Goal: Task Accomplishment & Management: Manage account settings

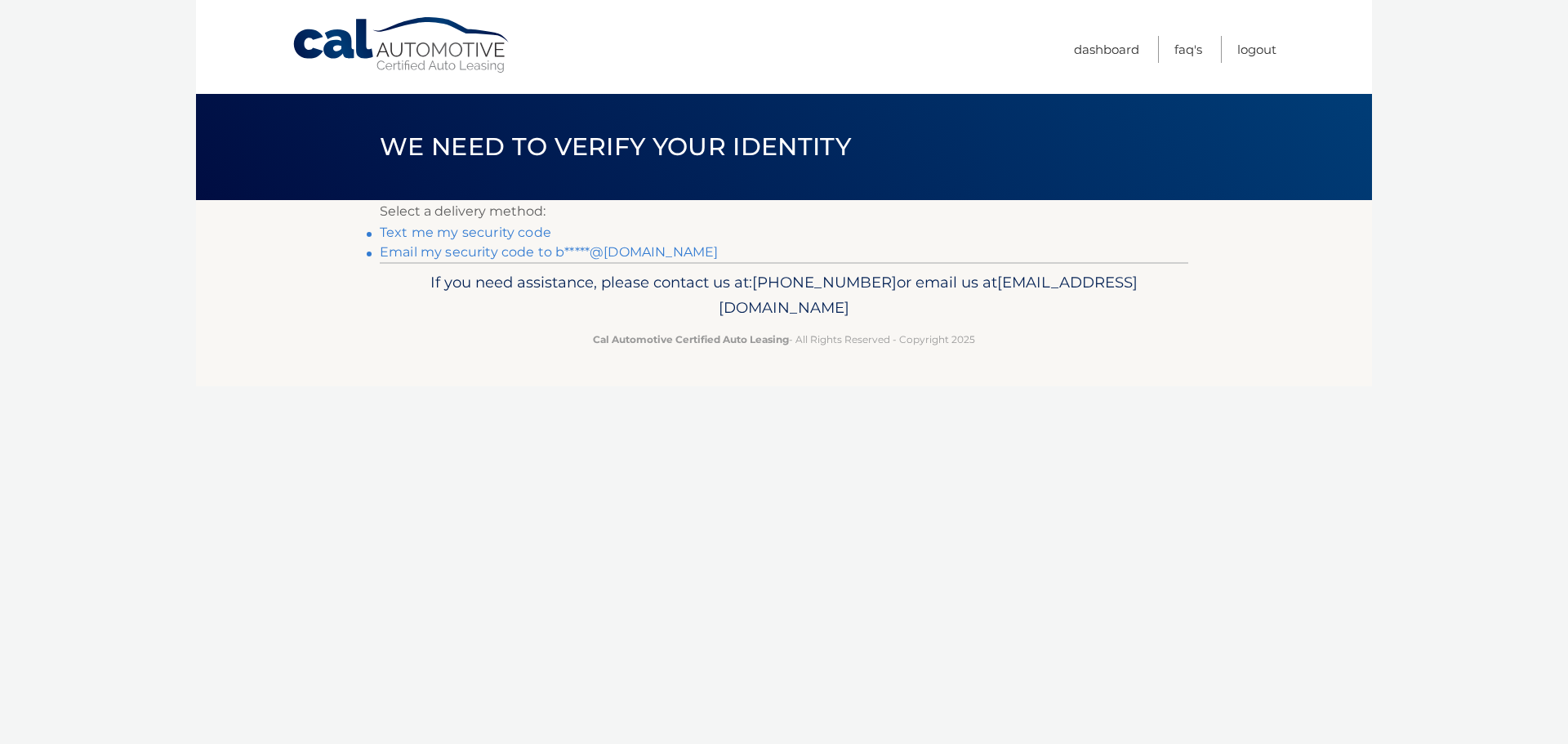
click at [499, 250] on link "Email my security code to b*****@comcast.net" at bounding box center [548, 252] width 338 height 15
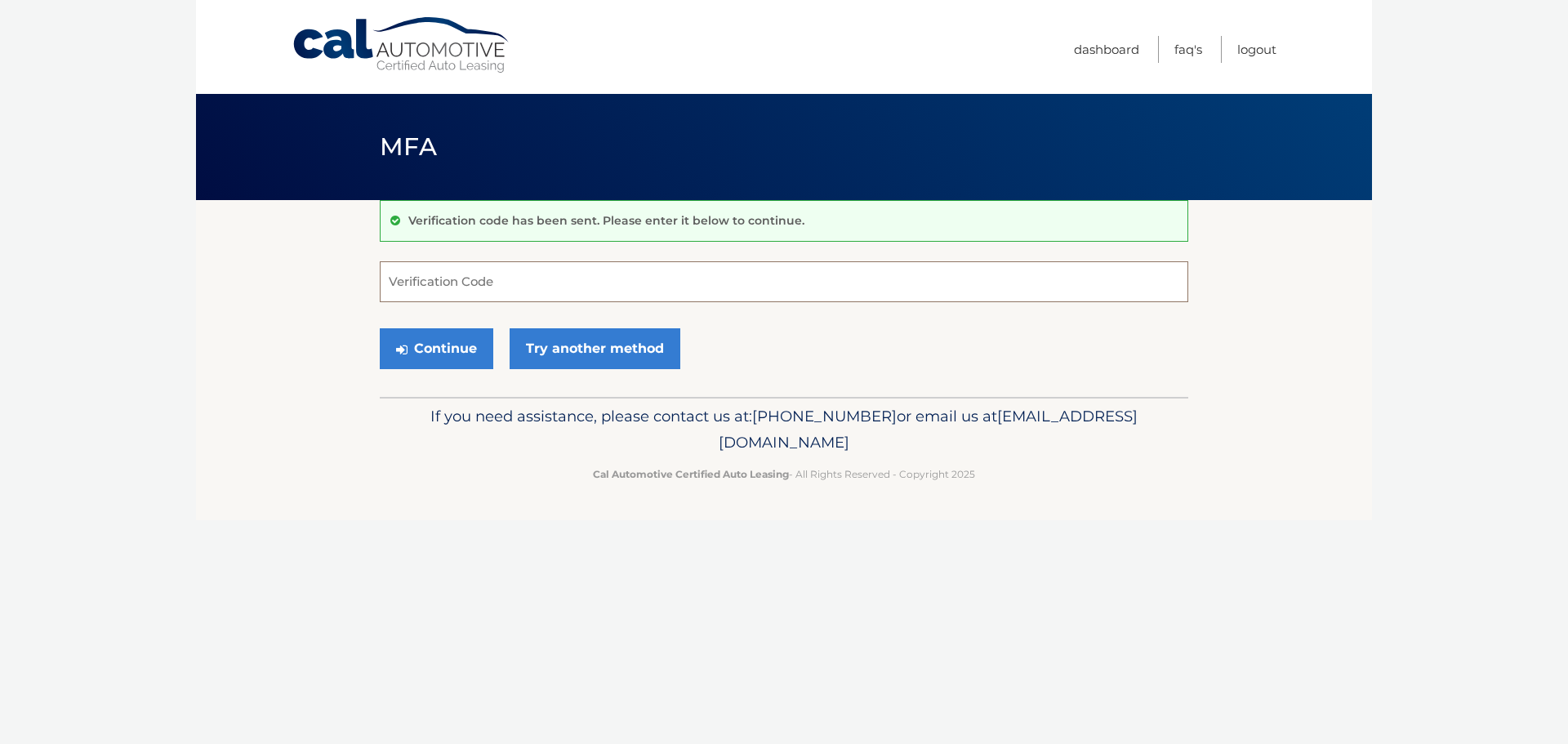
click at [481, 289] on input "Verification Code" at bounding box center [784, 281] width 808 height 41
type input "271555"
click at [467, 353] on button "Continue" at bounding box center [436, 349] width 113 height 41
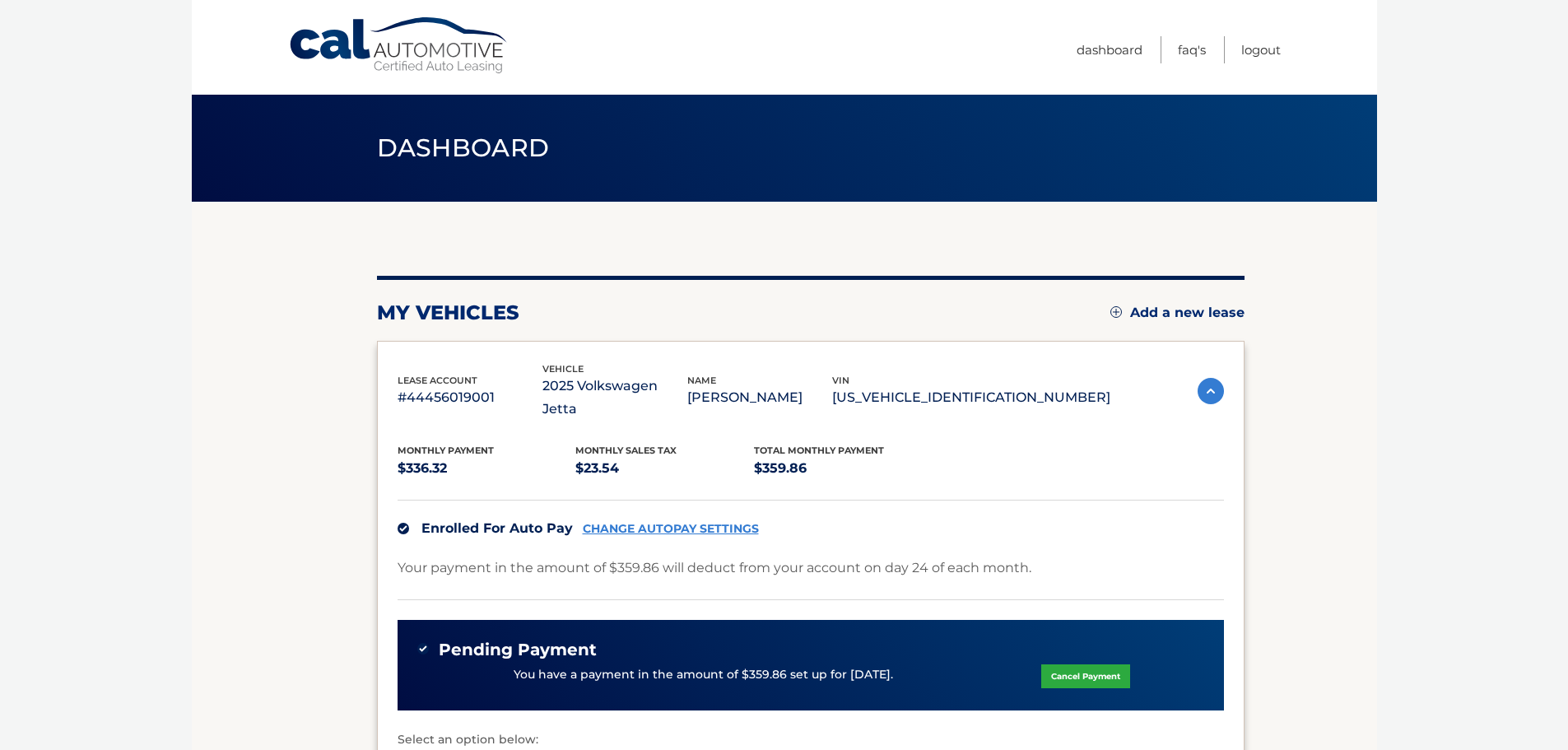
click at [670, 522] on link "CHANGE AUTOPAY SETTINGS" at bounding box center [670, 529] width 176 height 14
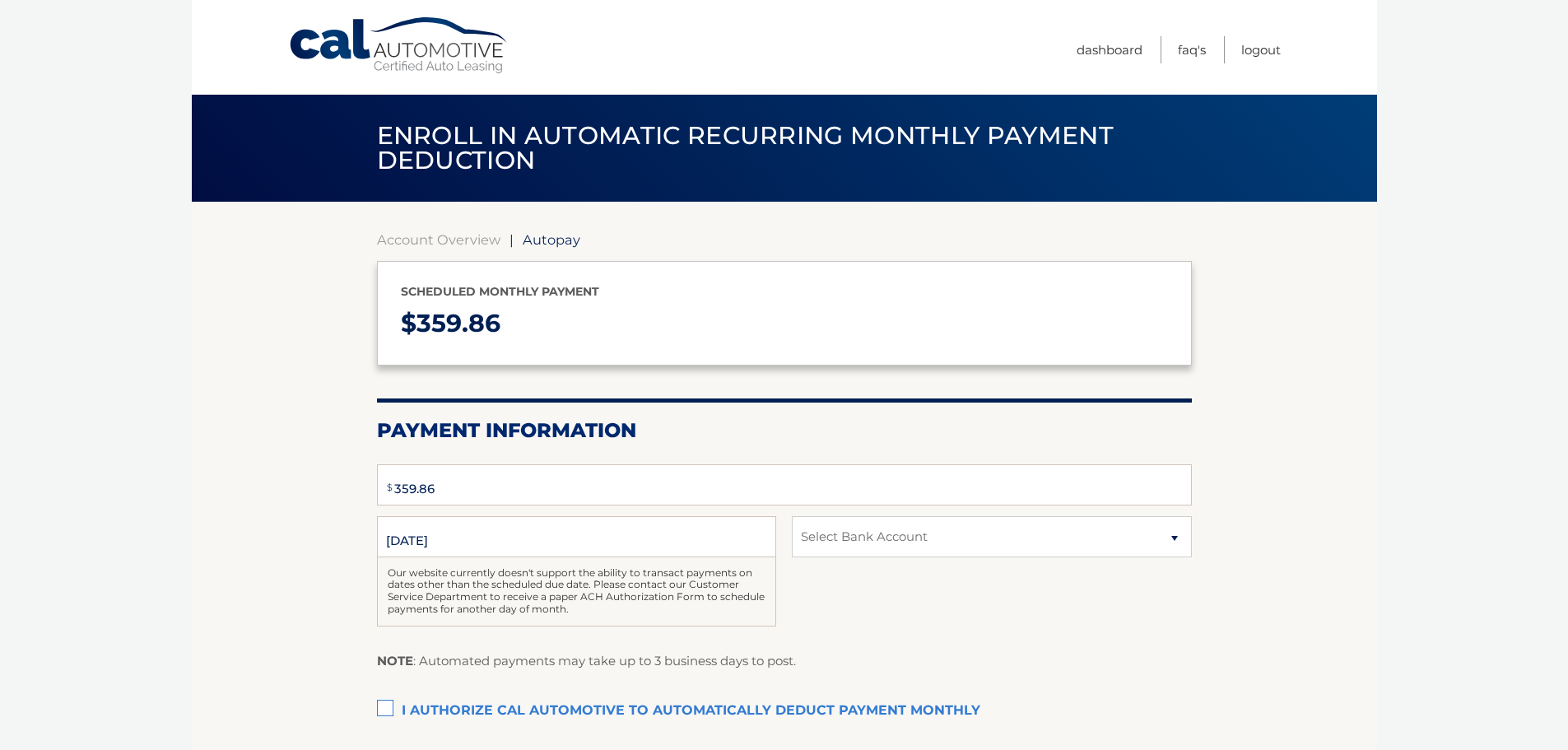
select select "MDlkNjUxNTktYWE5Yy00OTFmLWJlYTQtZWRmYTczYWYwNGVh"
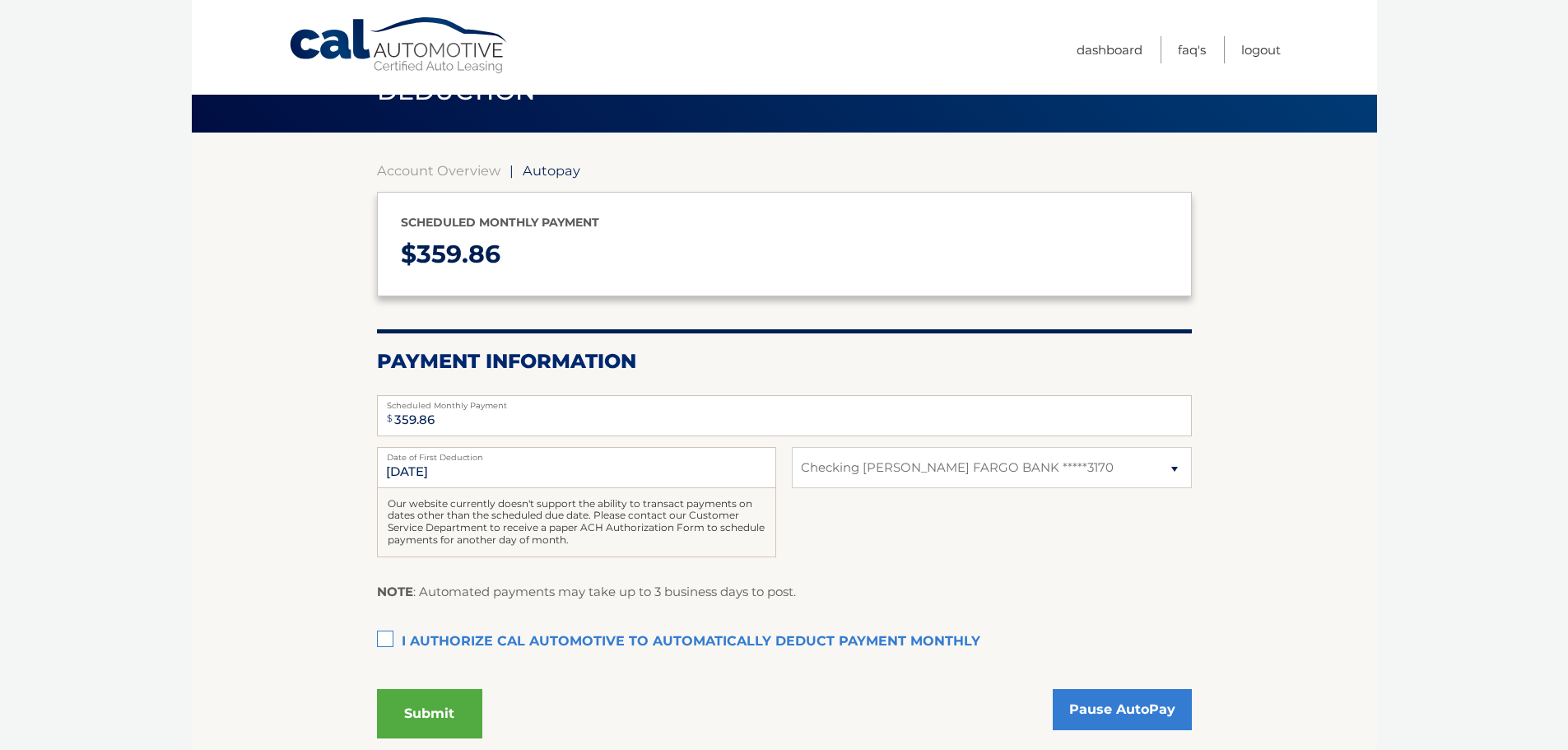
scroll to position [165, 0]
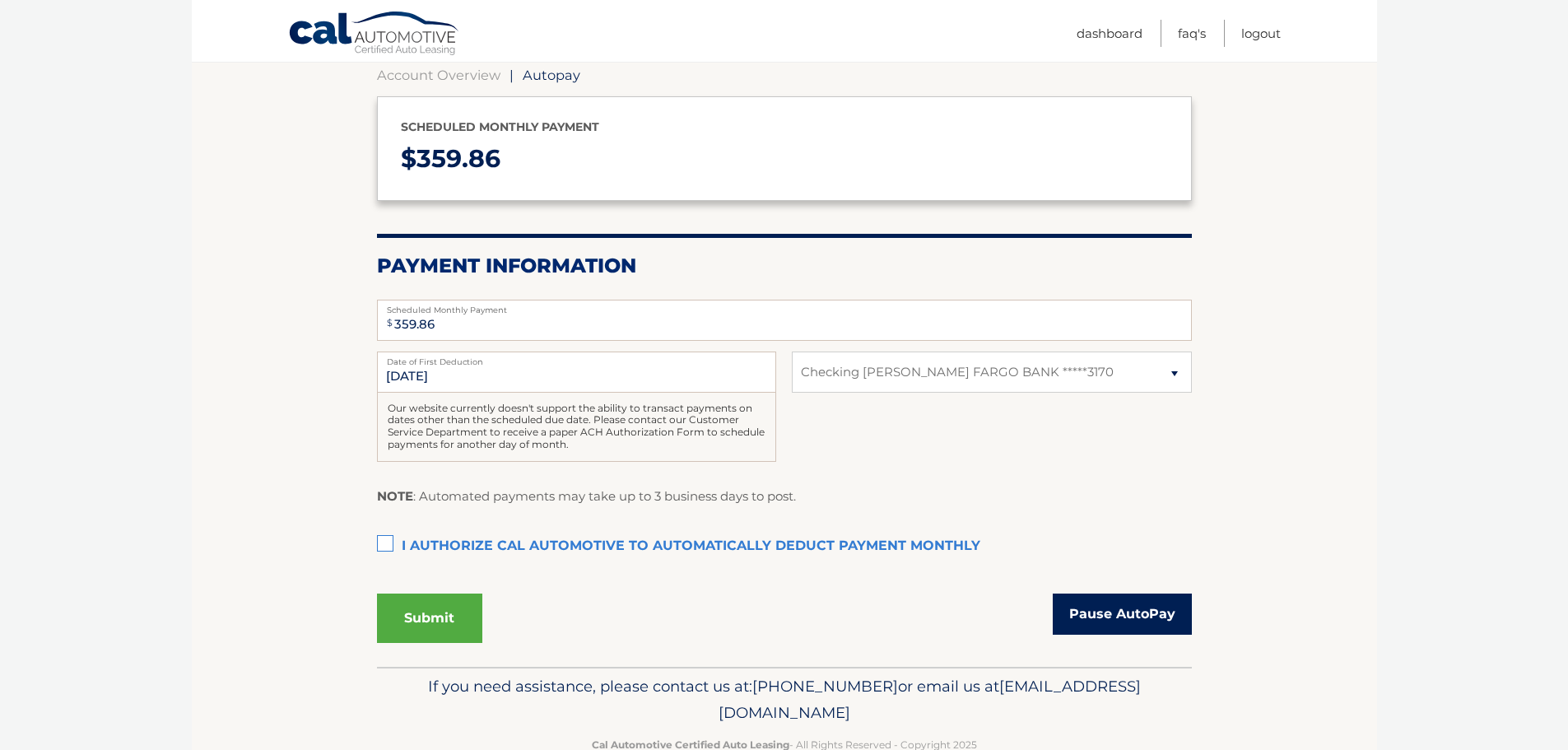
click at [1137, 611] on link "Pause AutoPay" at bounding box center [1122, 614] width 139 height 41
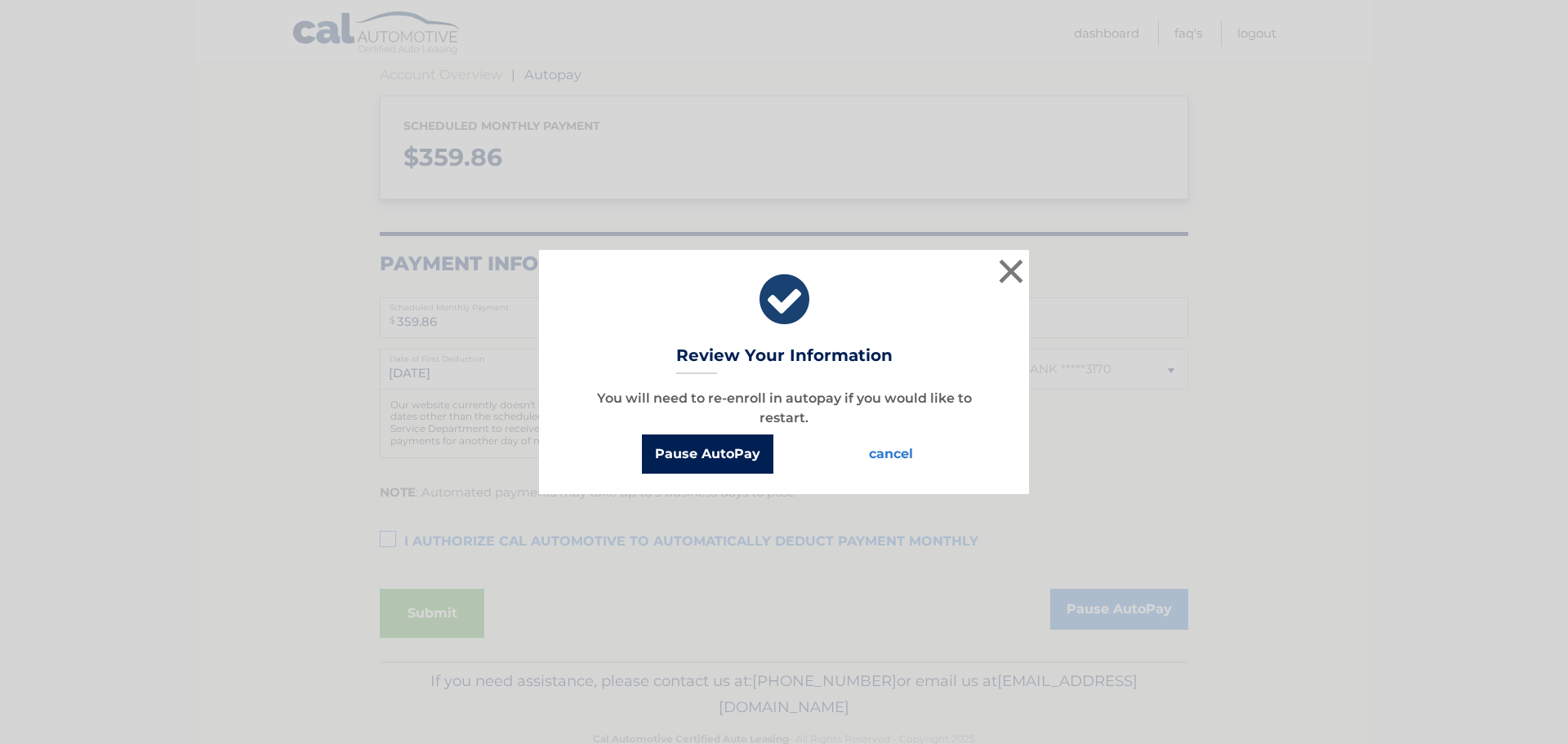
click at [726, 448] on button "Pause AutoPay" at bounding box center [708, 454] width 132 height 39
click at [722, 461] on button "Pause AutoPay" at bounding box center [708, 454] width 132 height 39
click at [890, 456] on button "cancel" at bounding box center [891, 454] width 71 height 39
